Goal: Information Seeking & Learning: Check status

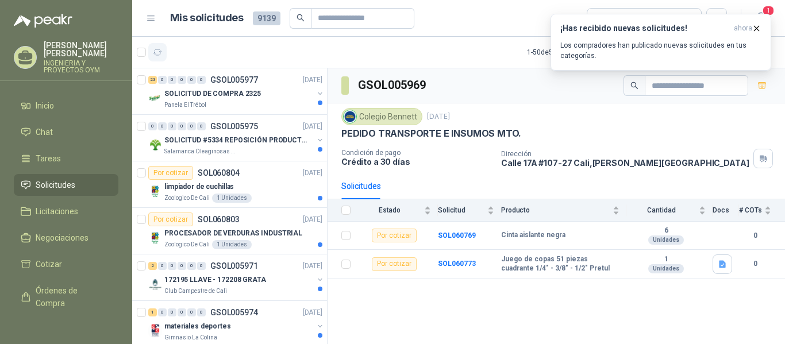
click at [161, 54] on icon "button" at bounding box center [158, 53] width 10 height 10
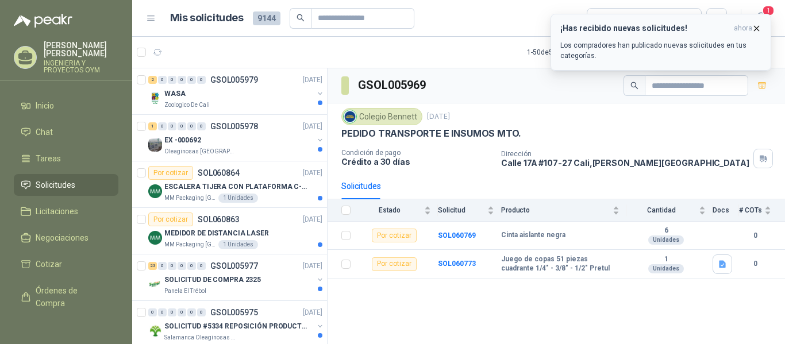
click at [754, 27] on icon "button" at bounding box center [757, 29] width 10 height 10
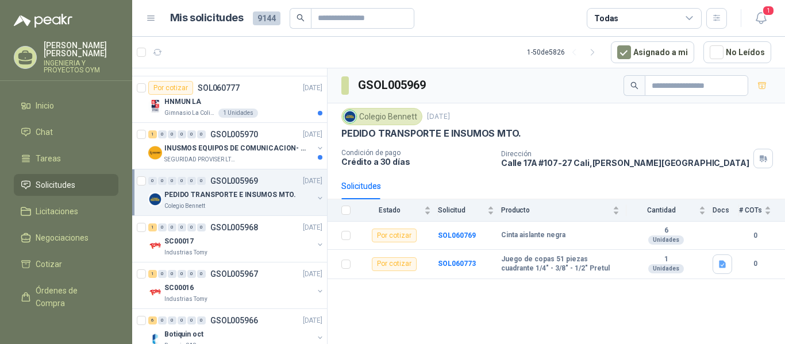
scroll to position [443, 0]
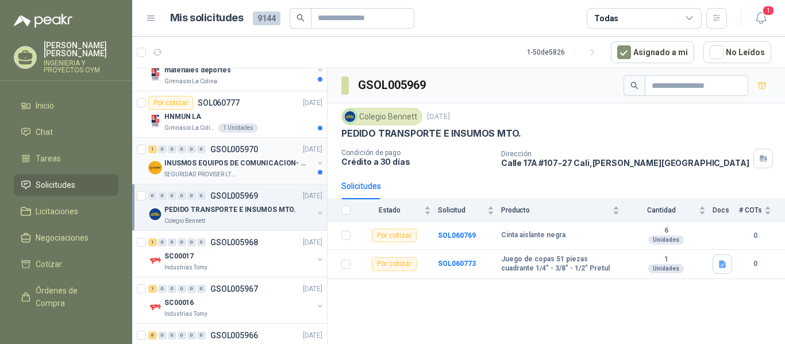
click at [228, 167] on p "INUSMOS EQUIPOS DE COMUNICACION- DGP 8550" at bounding box center [235, 163] width 143 height 11
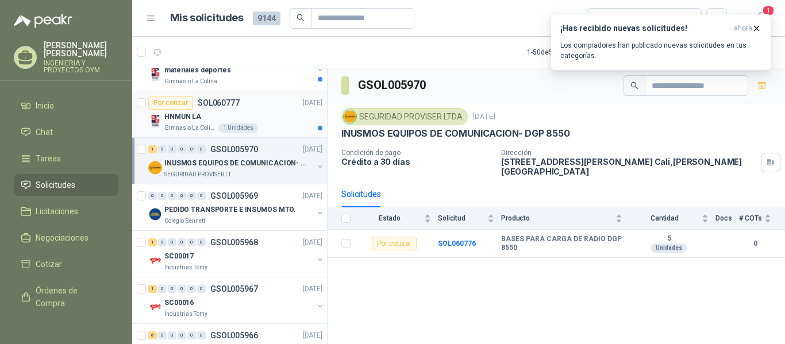
click at [223, 122] on div "HNMUN LA" at bounding box center [243, 117] width 158 height 14
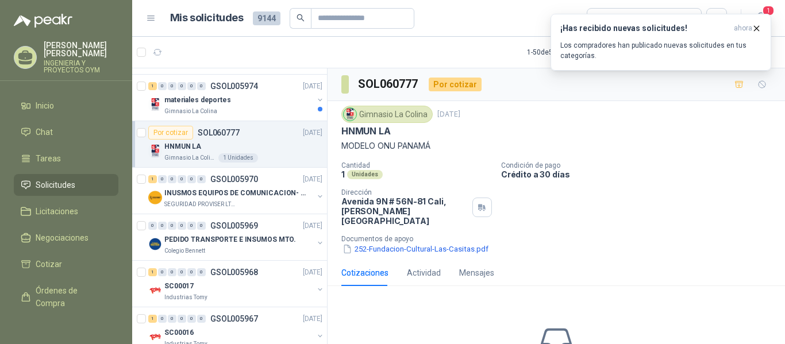
scroll to position [387, 0]
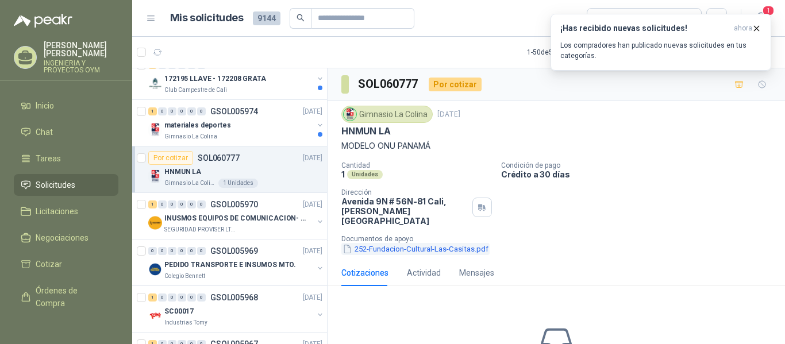
click at [376, 243] on button "252-Fundacion-Cultural-Las-Casitas.pdf" at bounding box center [415, 249] width 148 height 12
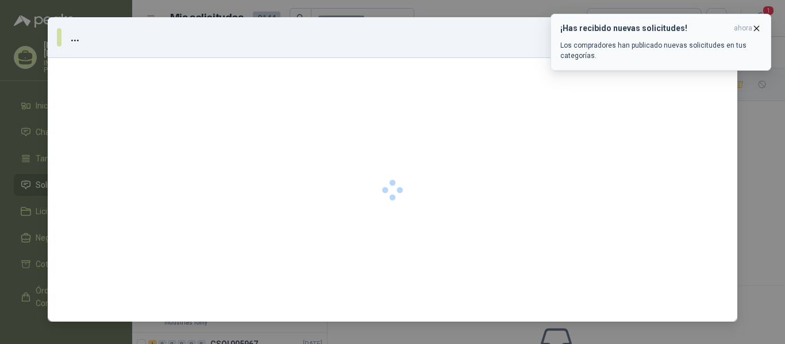
click at [759, 24] on icon "button" at bounding box center [757, 29] width 10 height 10
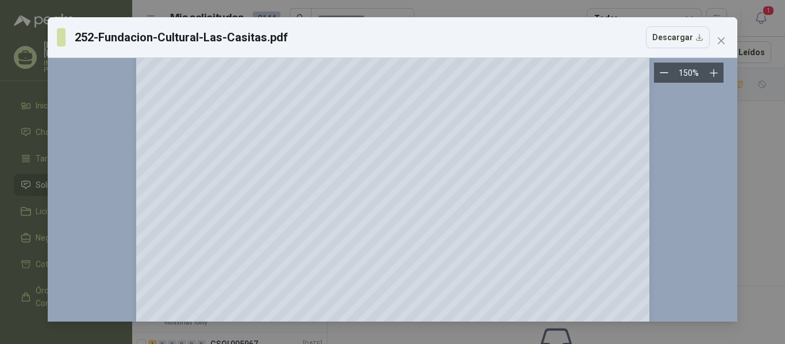
scroll to position [490, 0]
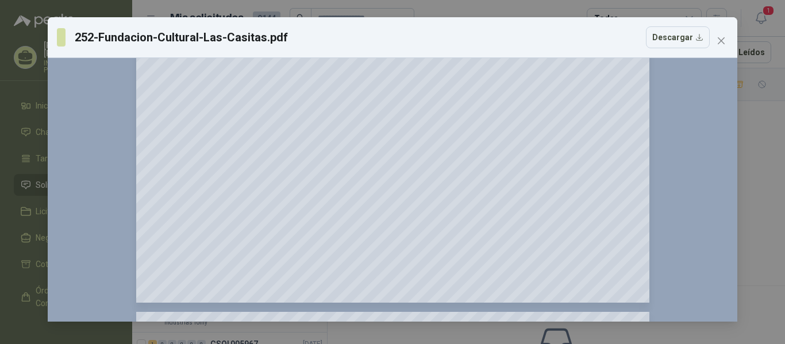
click at [765, 166] on div "252-Fundacion-Cultural-Las-Casitas.pdf Descargar 150 %" at bounding box center [392, 172] width 785 height 344
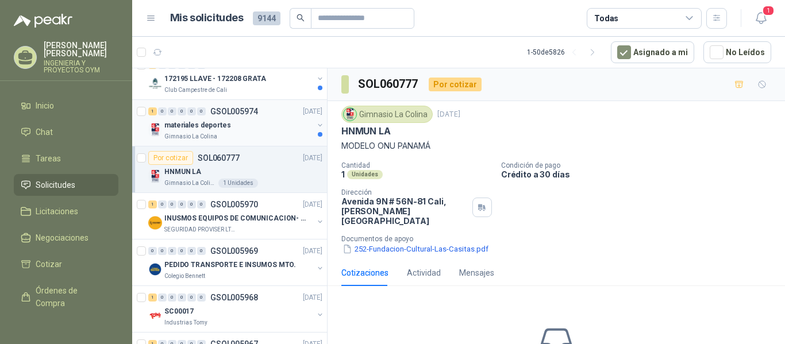
click at [253, 128] on div "materiales deportes" at bounding box center [238, 125] width 149 height 14
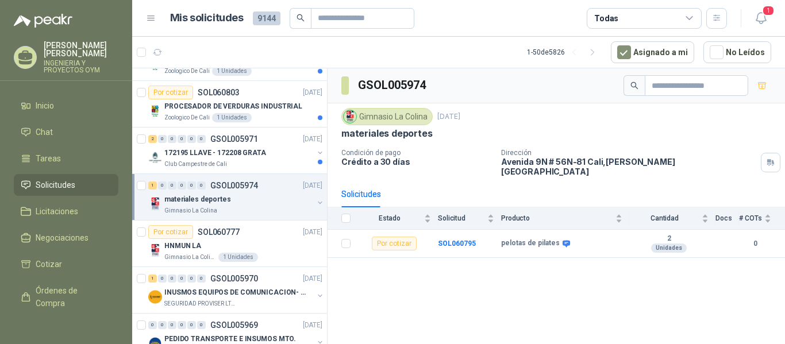
scroll to position [293, 0]
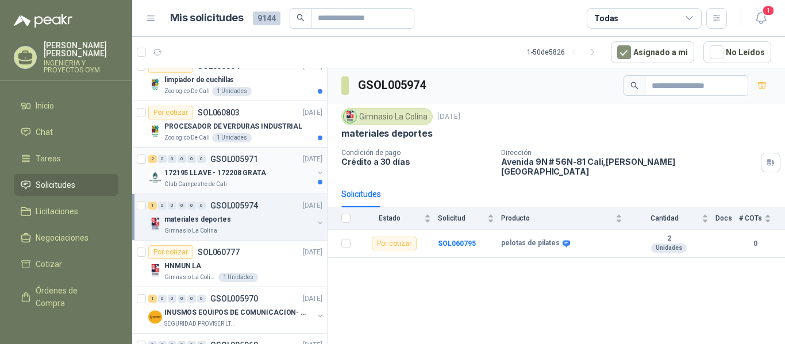
click at [265, 169] on div "172195 LLAVE - 172208 GRATA" at bounding box center [238, 173] width 149 height 14
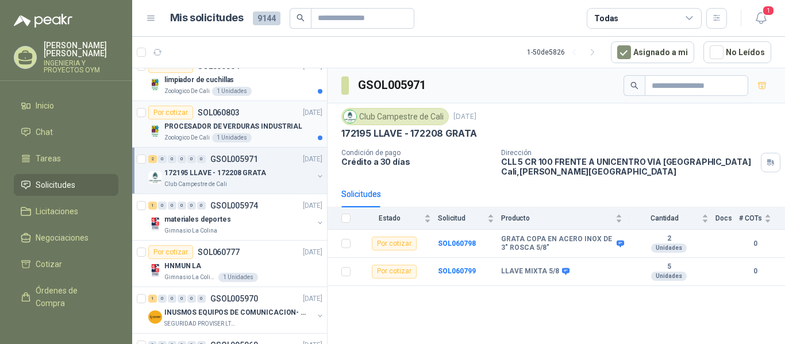
click at [214, 133] on div "PROCESADOR DE VERDURAS INDUSTRIAL" at bounding box center [243, 127] width 158 height 14
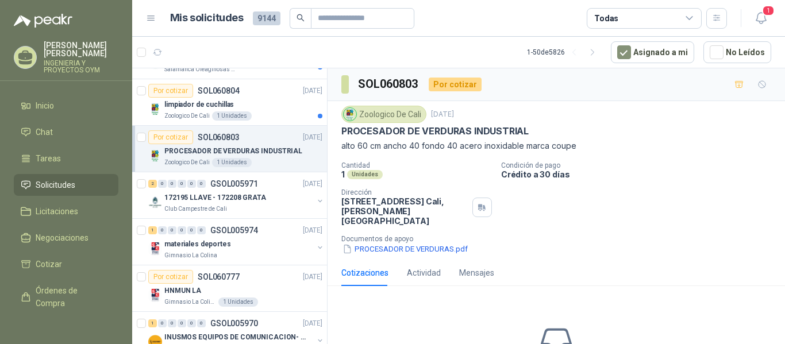
scroll to position [224, 0]
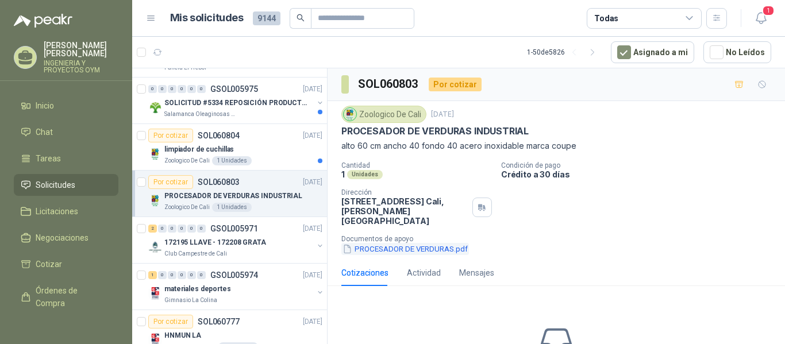
click at [423, 243] on button "PROCESADOR DE VERDURAS.pdf" at bounding box center [405, 249] width 128 height 12
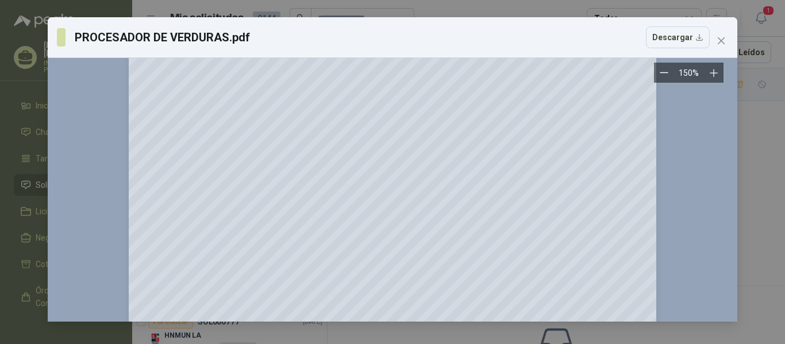
scroll to position [432, 0]
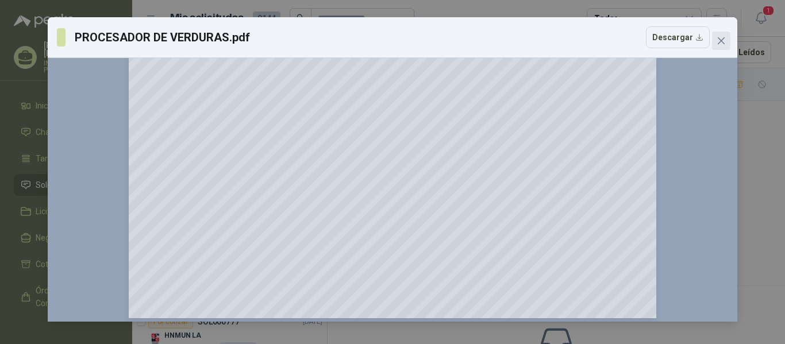
click at [723, 44] on icon "close" at bounding box center [721, 40] width 9 height 9
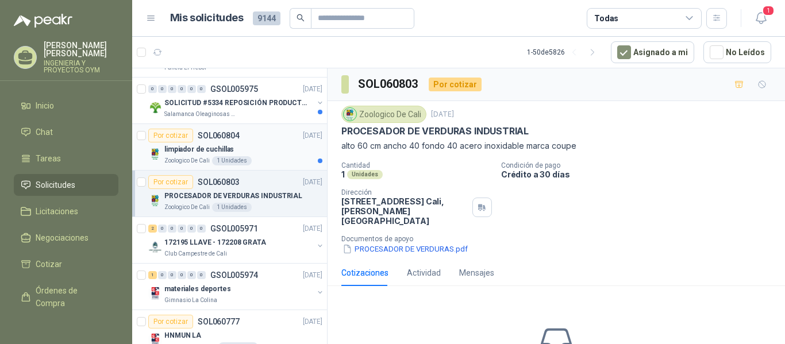
click at [241, 153] on div "limpiador de cuchillas" at bounding box center [243, 150] width 158 height 14
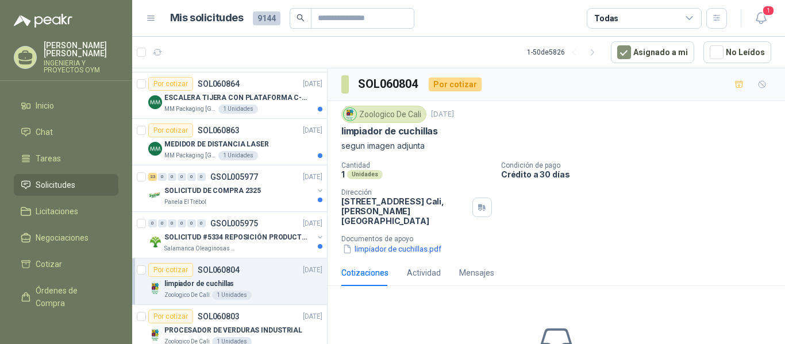
scroll to position [80, 0]
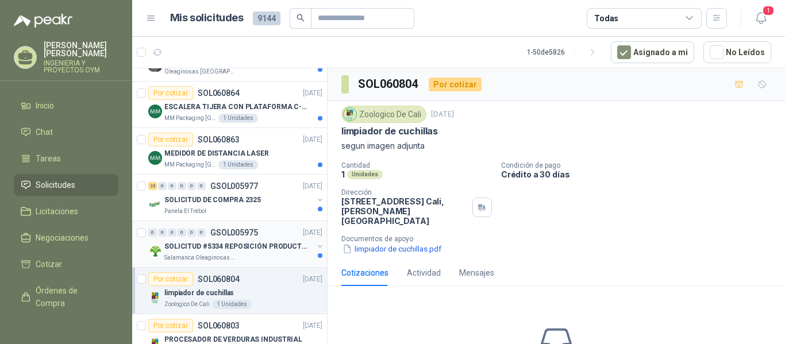
click at [246, 248] on p "SOLICITUD #5334 REPOSICIÓN PRODUCTOS" at bounding box center [235, 246] width 143 height 11
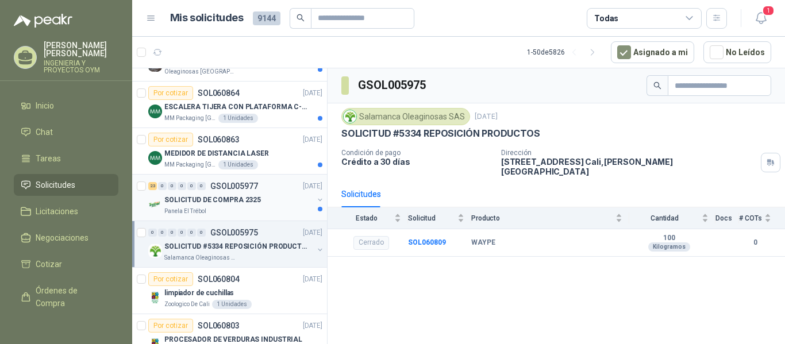
click at [240, 204] on p "SOLICITUD DE COMPRA 2325" at bounding box center [212, 200] width 97 height 11
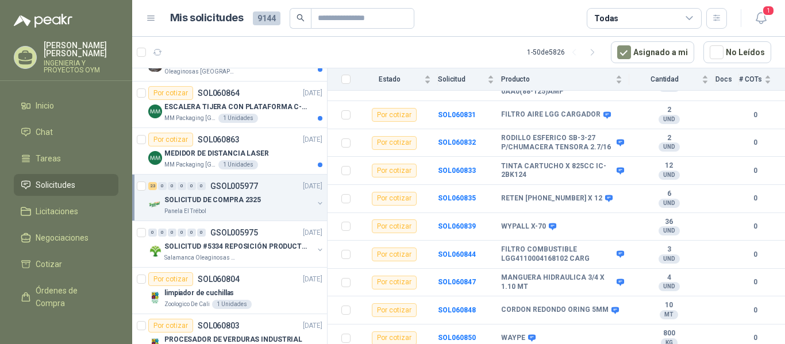
scroll to position [543, 0]
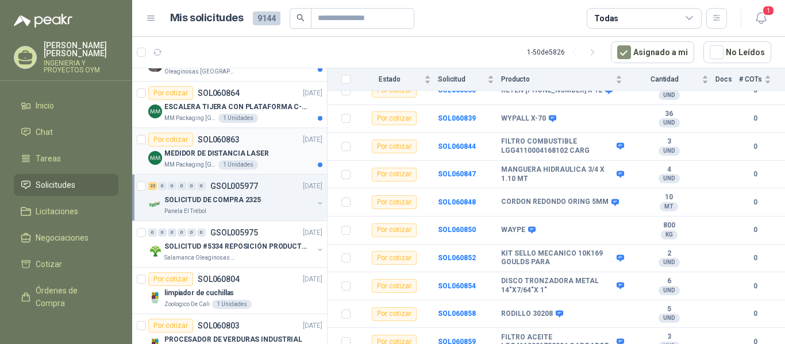
click at [239, 161] on div "1 Unidades" at bounding box center [238, 164] width 40 height 9
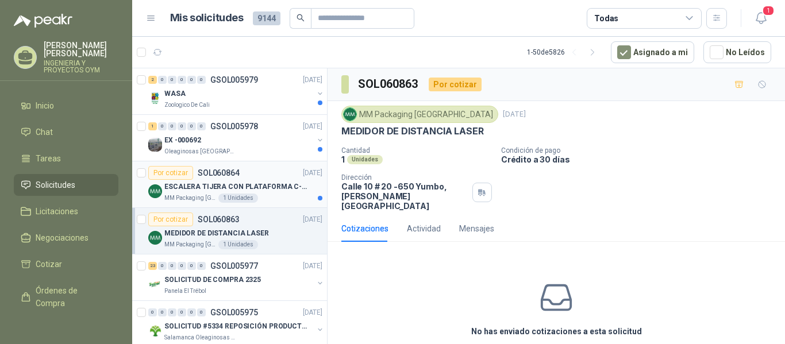
click at [217, 189] on p "ESCALERA TIJERA CON PLATAFORMA C-2347-03" at bounding box center [235, 187] width 143 height 11
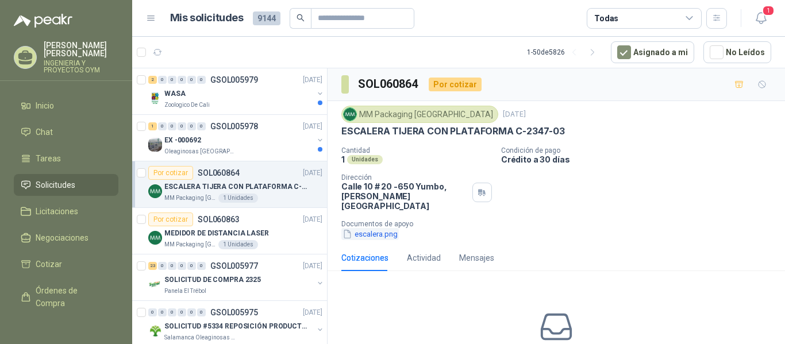
click at [359, 229] on button "escalera.png" at bounding box center [369, 234] width 57 height 12
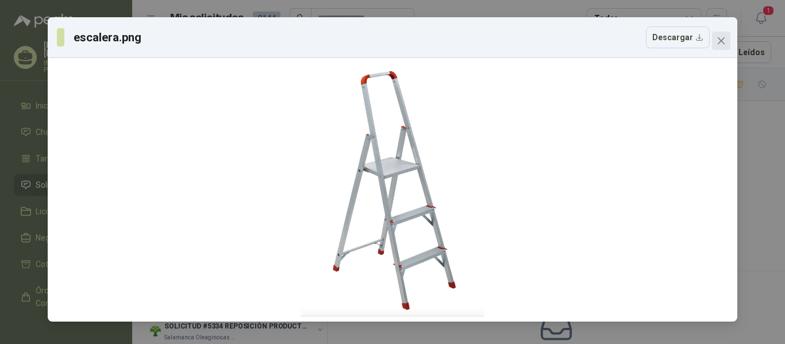
click at [725, 41] on icon "close" at bounding box center [721, 40] width 9 height 9
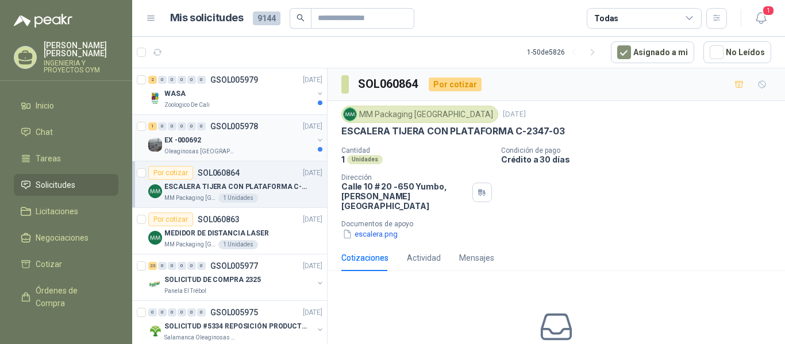
click at [164, 149] on p "Oleaginosas [GEOGRAPHIC_DATA][PERSON_NAME]" at bounding box center [200, 151] width 72 height 9
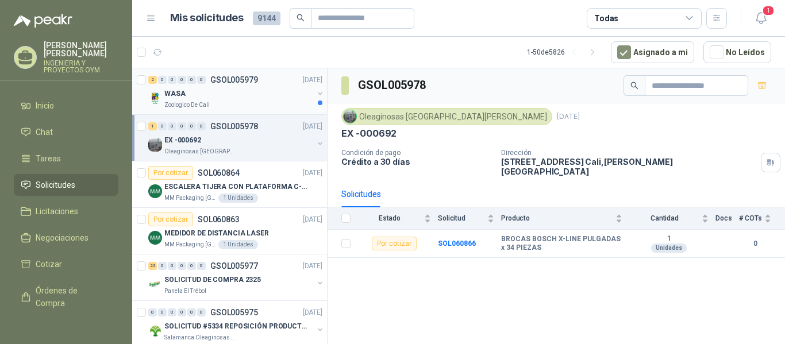
click at [212, 103] on div "Zoologico De Cali" at bounding box center [238, 105] width 149 height 9
